Goal: Check status: Check status

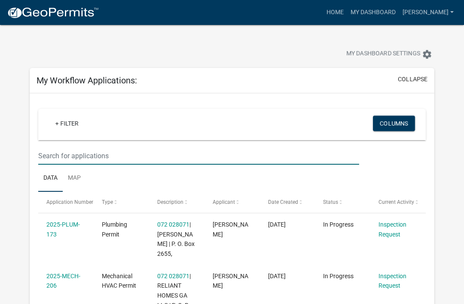
click at [105, 150] on input "text" at bounding box center [198, 156] width 321 height 18
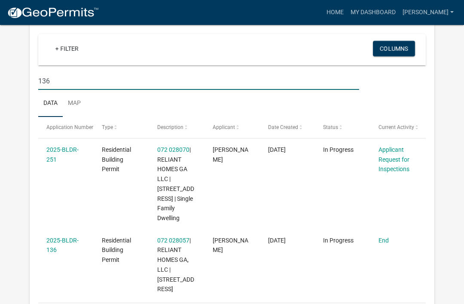
scroll to position [69, 0]
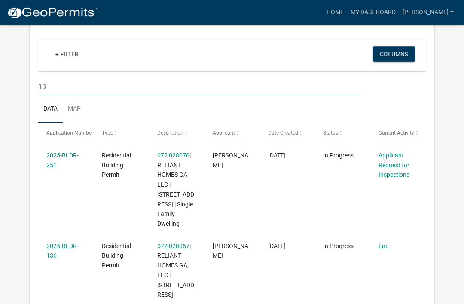
type input "1"
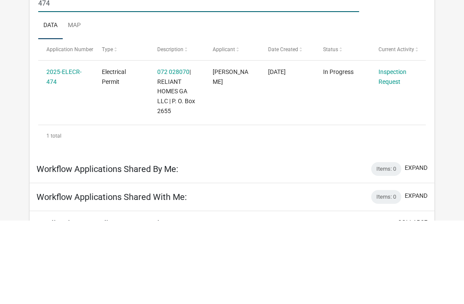
type input "474"
click at [384, 152] on link "Inspection Request" at bounding box center [393, 160] width 28 height 17
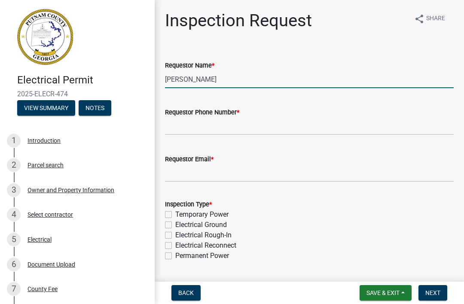
click at [326, 80] on input "[PERSON_NAME]" at bounding box center [309, 79] width 289 height 18
type input "M"
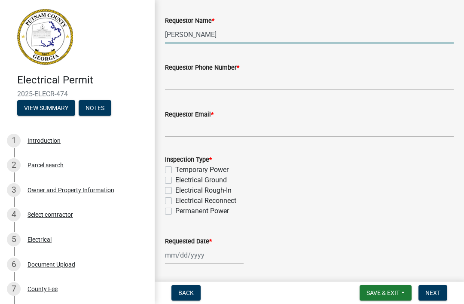
scroll to position [49, 0]
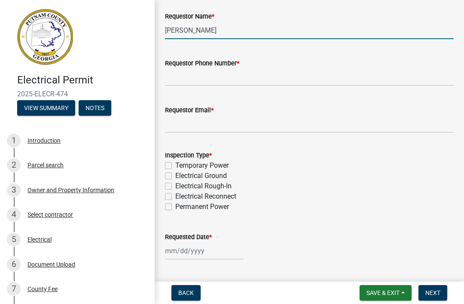
type input "[PERSON_NAME]"
click at [334, 85] on input "Requestor Phone Number *" at bounding box center [309, 77] width 289 height 18
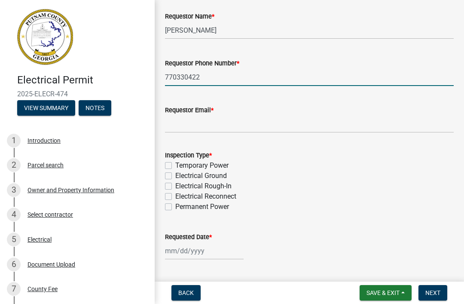
type input "7703304221"
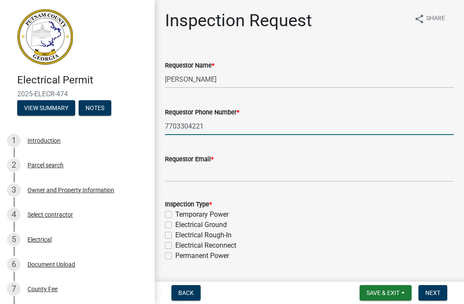
scroll to position [0, 0]
